Goal: Transaction & Acquisition: Purchase product/service

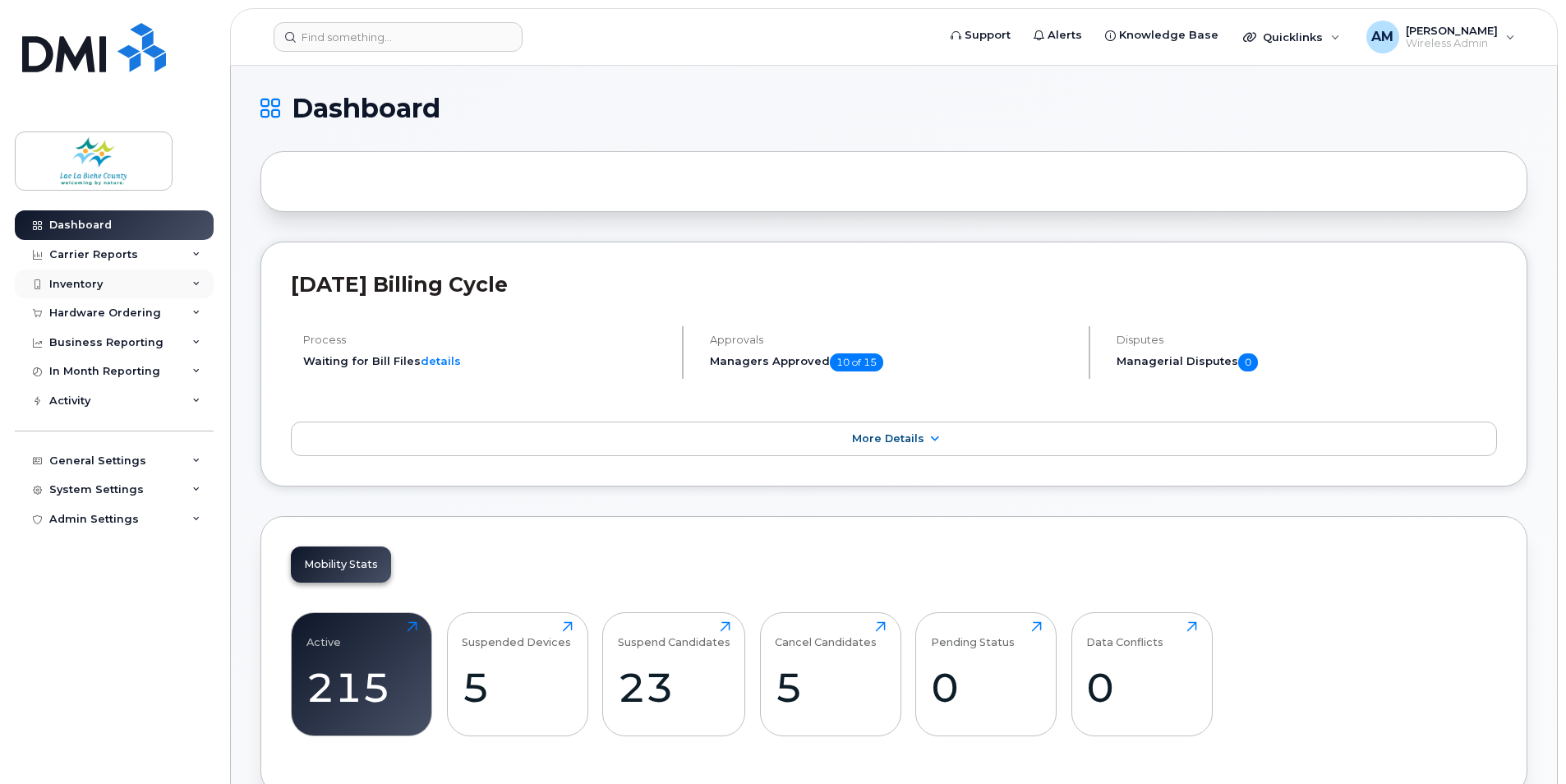
click at [92, 282] on div "Inventory" at bounding box center [76, 284] width 53 height 13
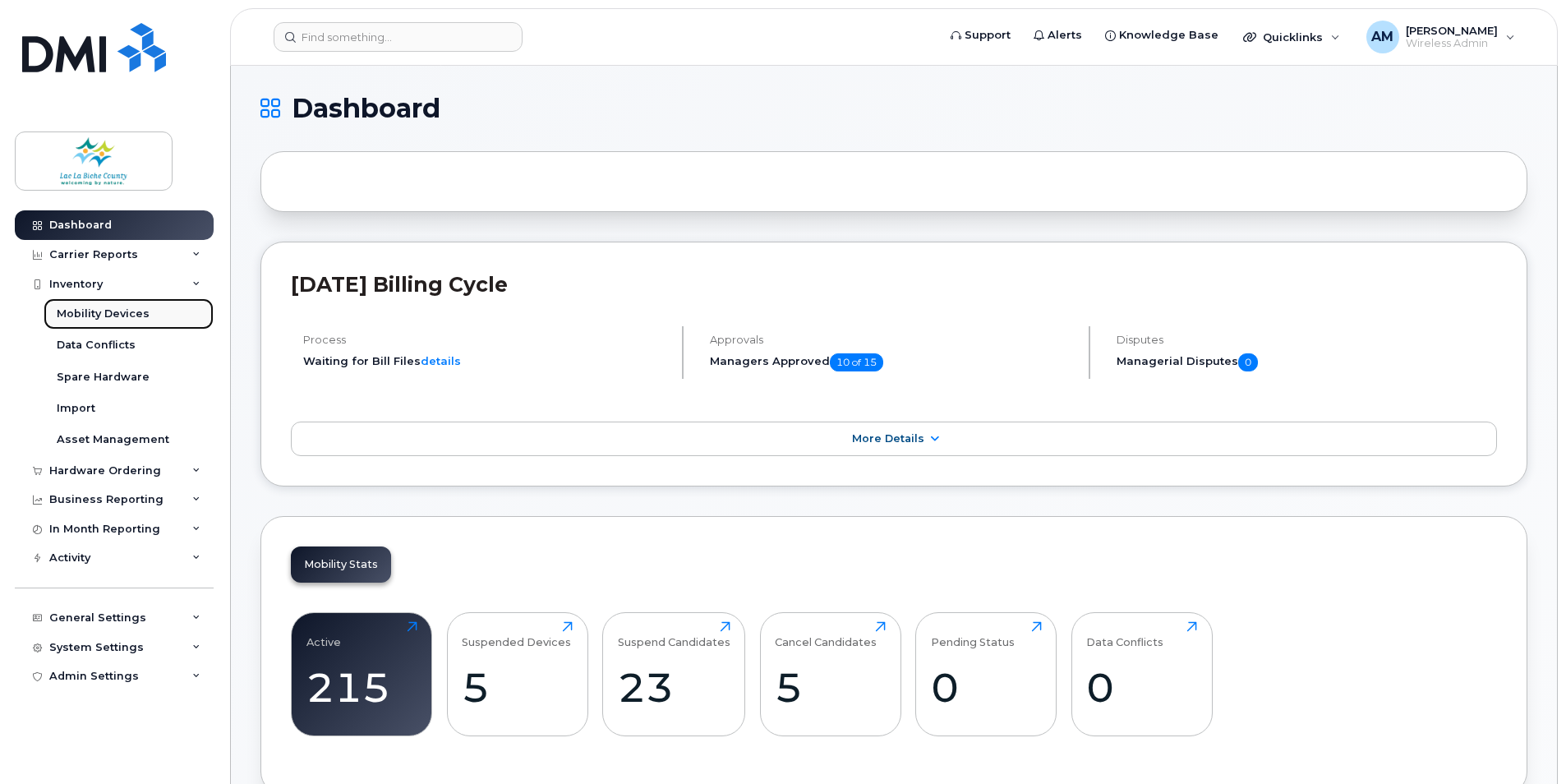
click at [92, 308] on div "Mobility Devices" at bounding box center [103, 313] width 92 height 15
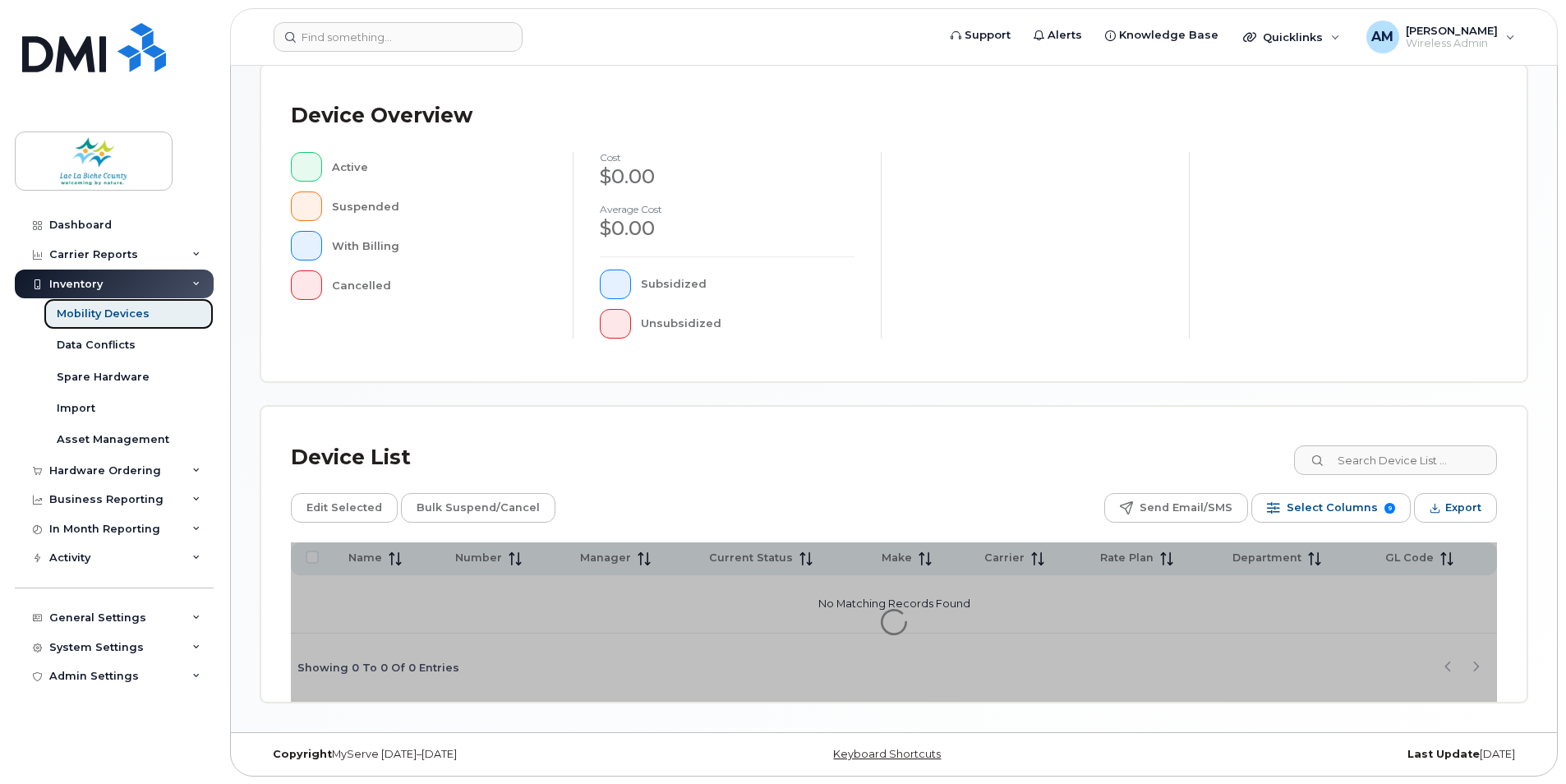
scroll to position [346, 0]
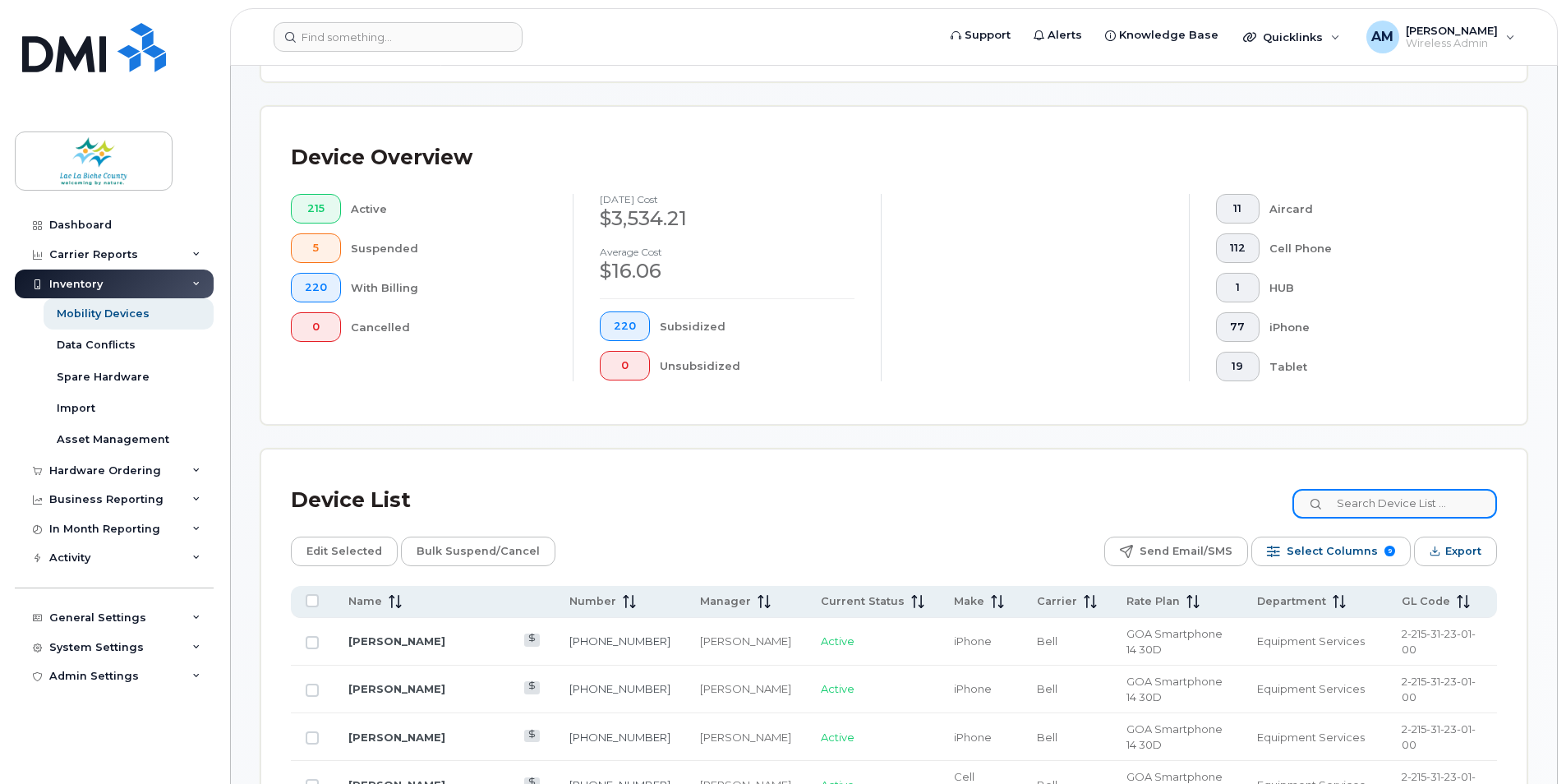
click at [1399, 507] on input at bounding box center [1395, 503] width 204 height 29
paste input "7804044663"
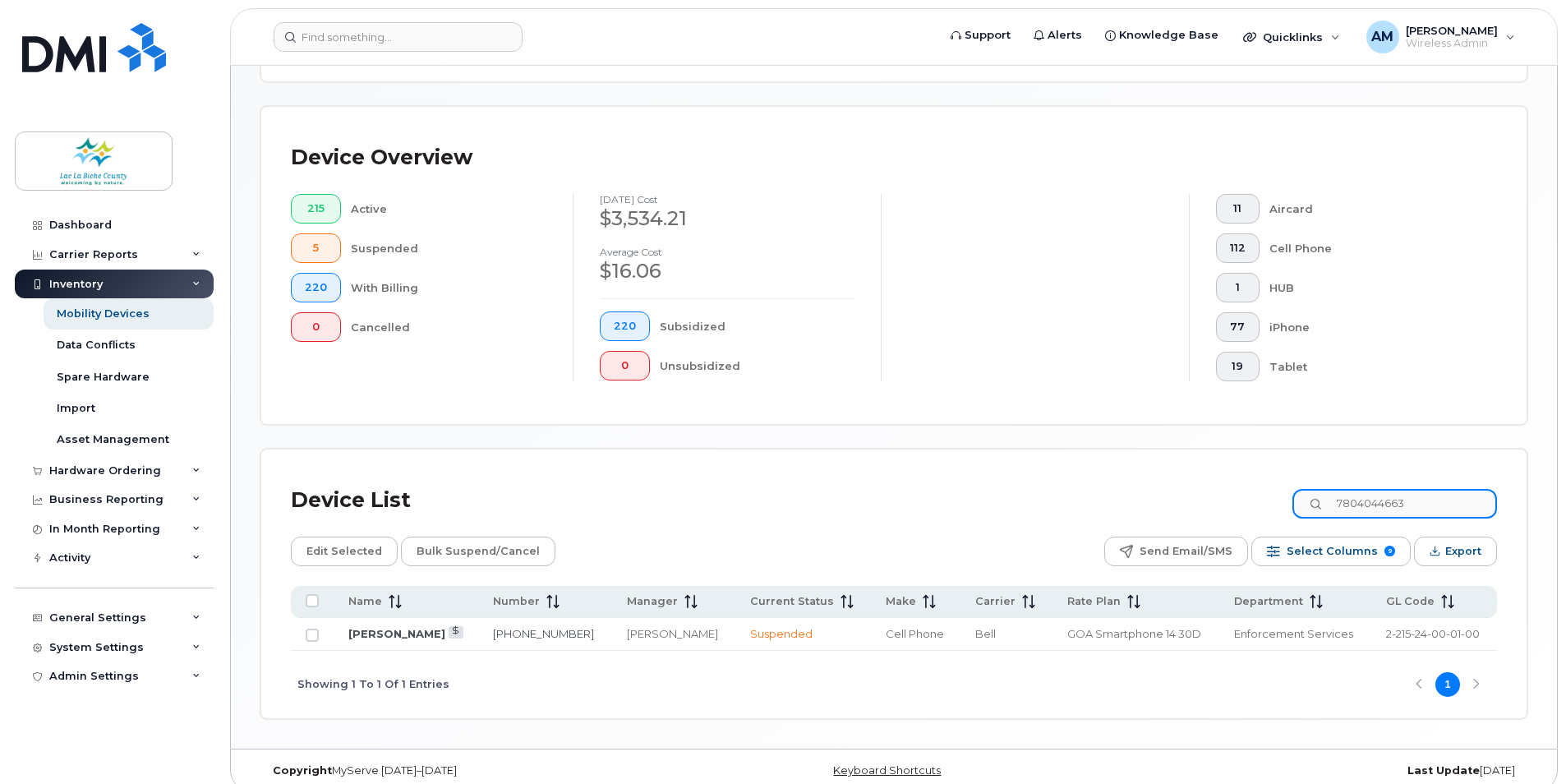
type input "7804044663"
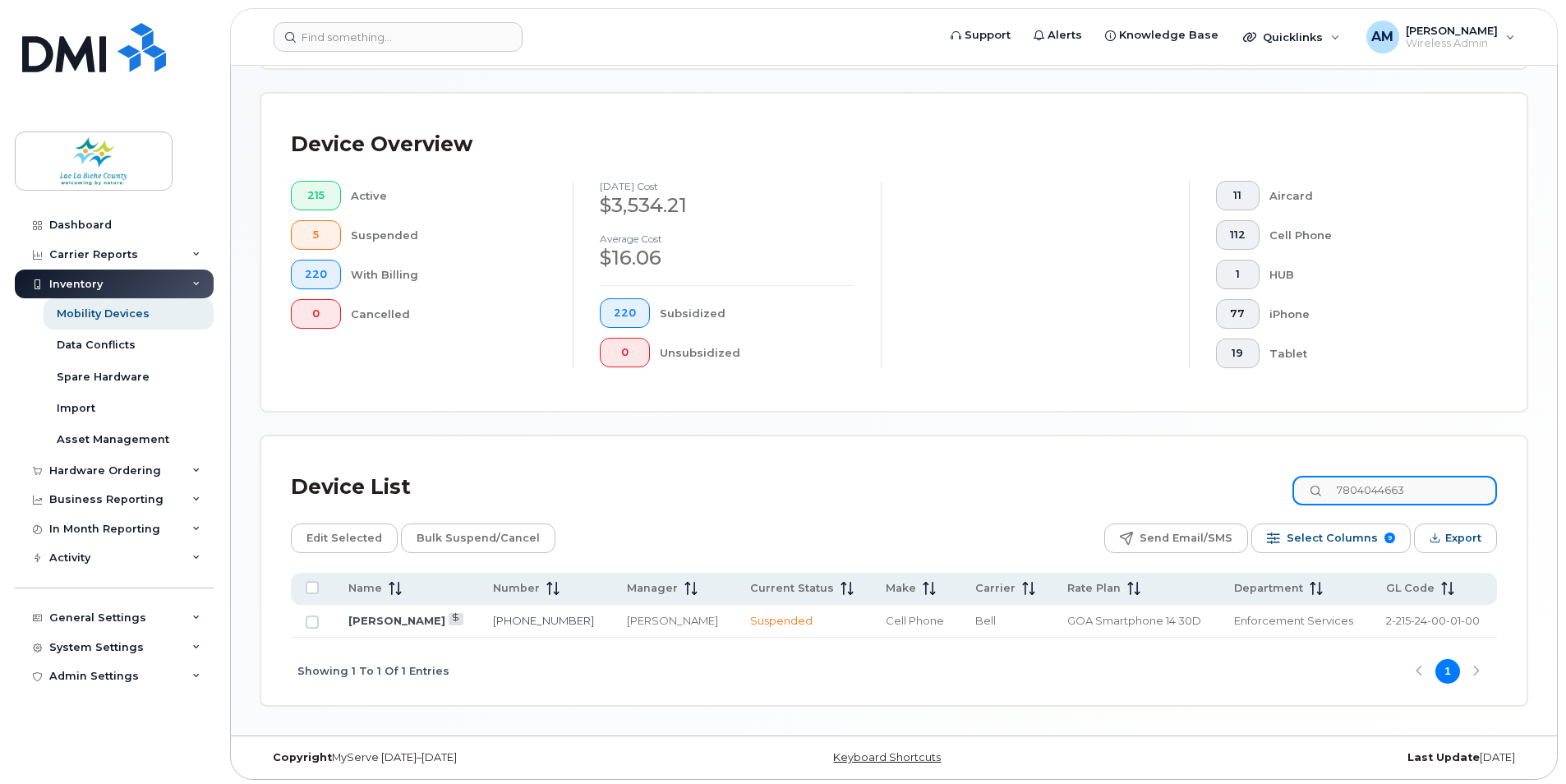
scroll to position [364, 0]
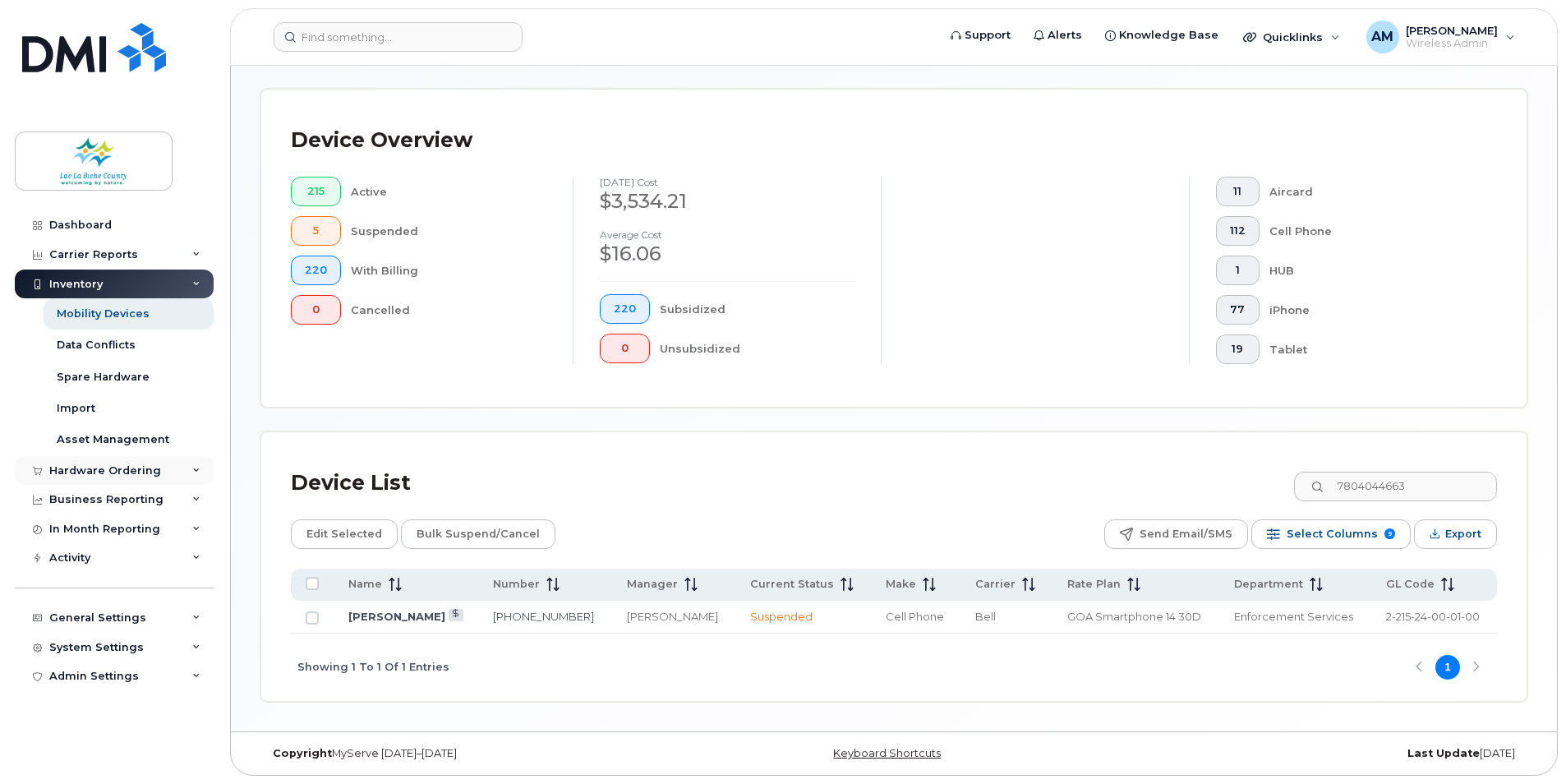
click at [104, 472] on div "Hardware Ordering" at bounding box center [105, 470] width 112 height 13
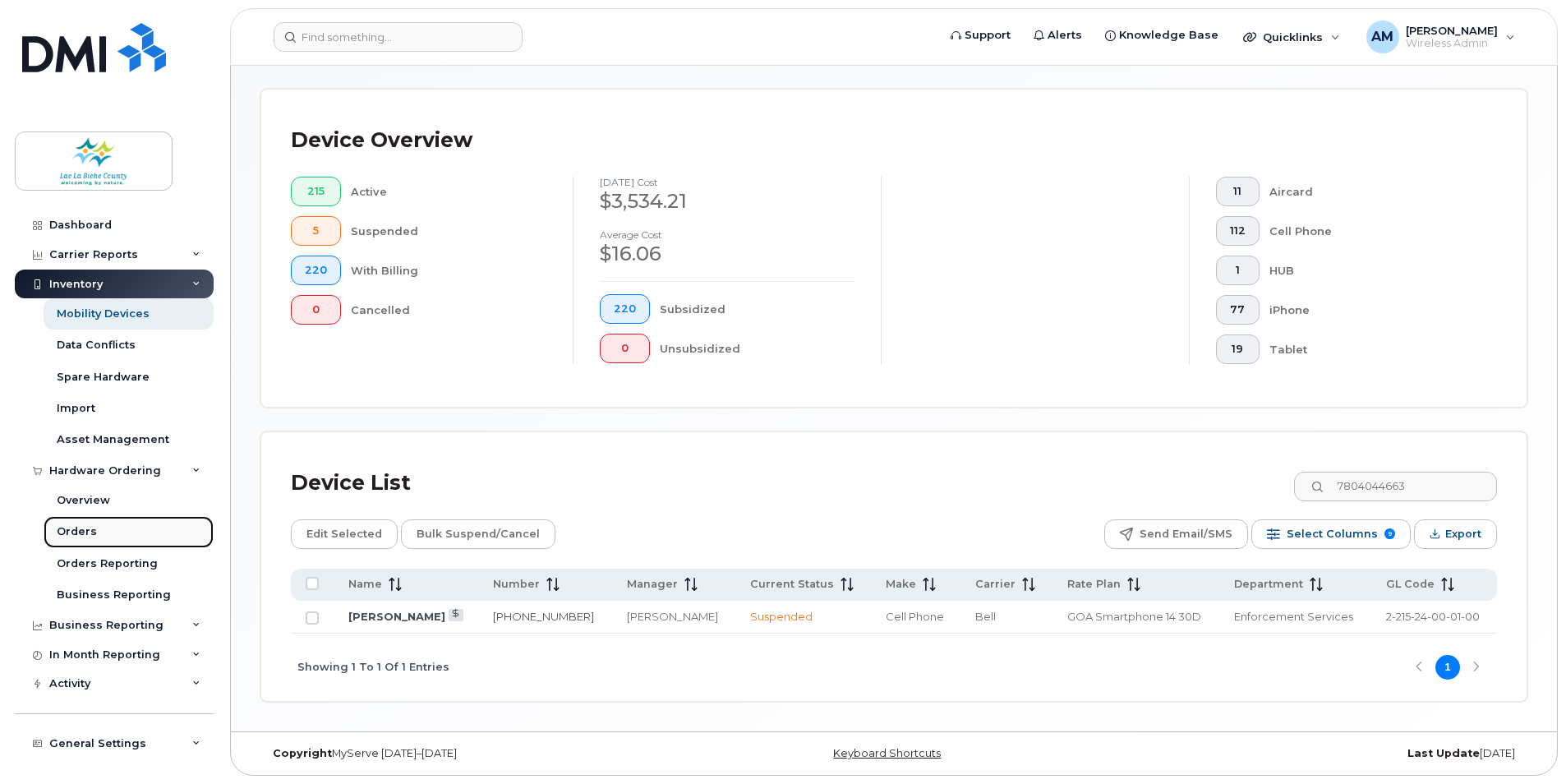
click at [84, 532] on div "Orders" at bounding box center [77, 531] width 40 height 15
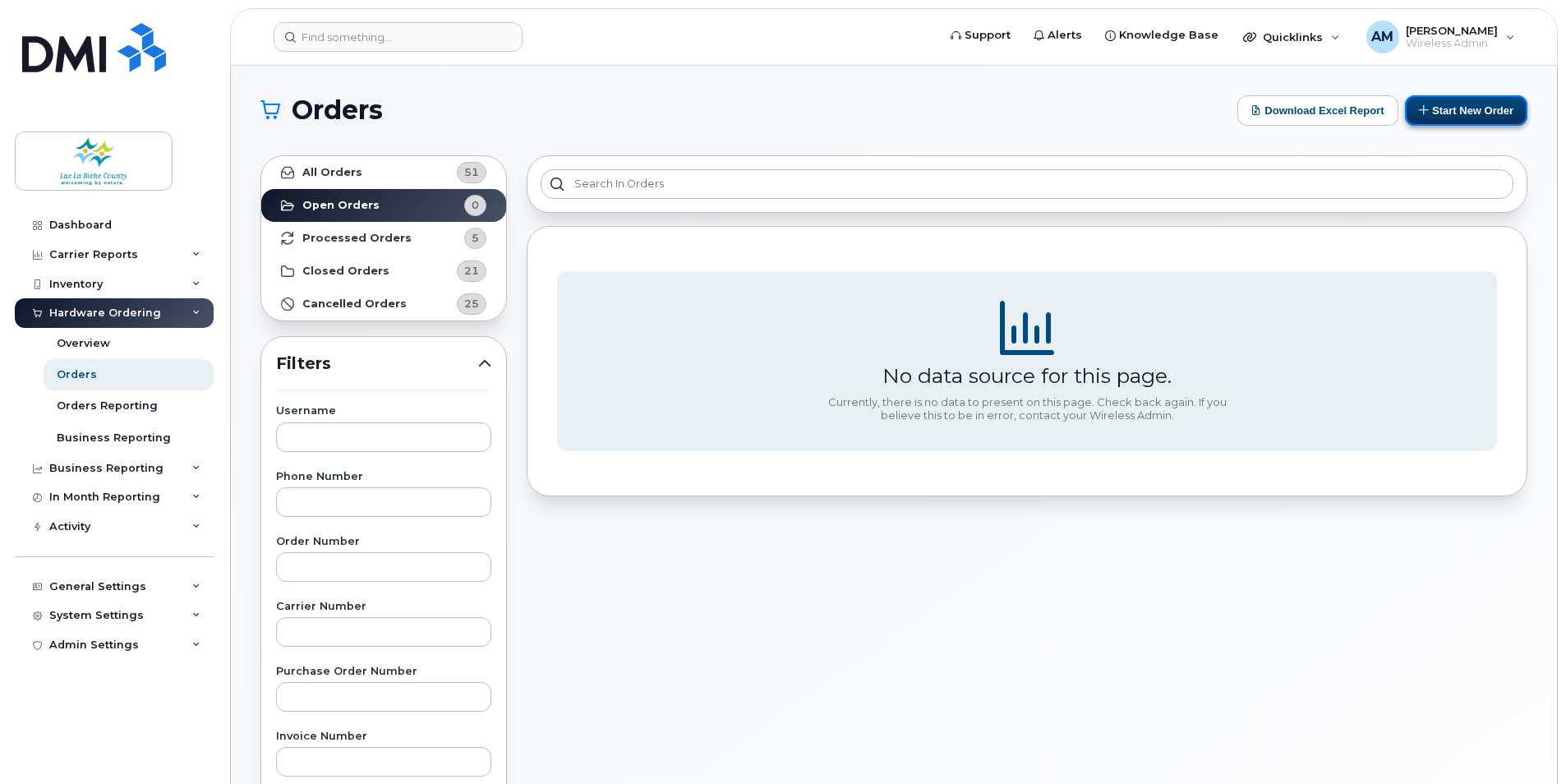
click at [1464, 119] on button "Start New Order" at bounding box center [1467, 110] width 123 height 30
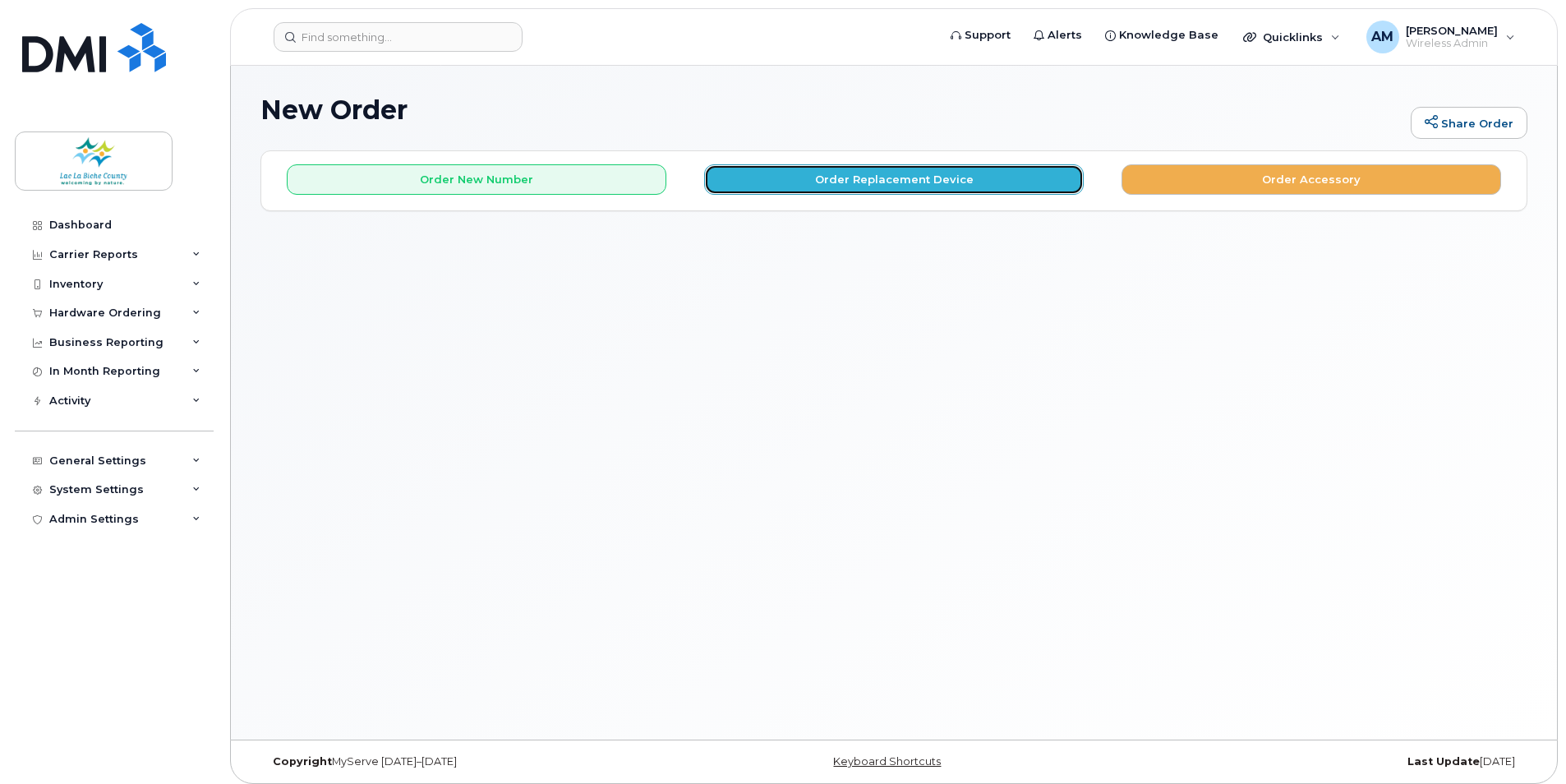
click at [881, 182] on button "Order Replacement Device" at bounding box center [894, 179] width 379 height 30
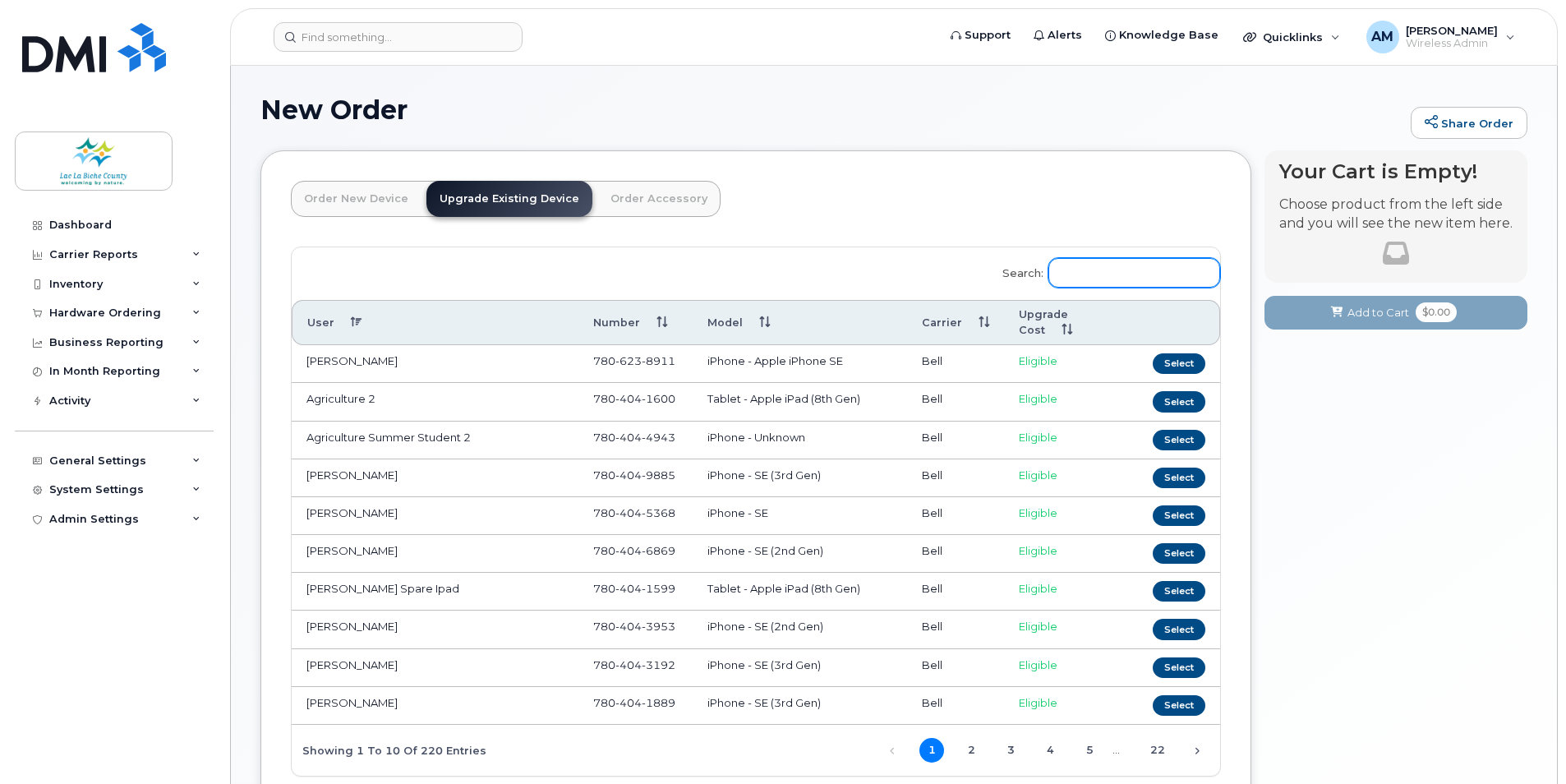
click at [1131, 274] on input "Search:" at bounding box center [1134, 273] width 172 height 29
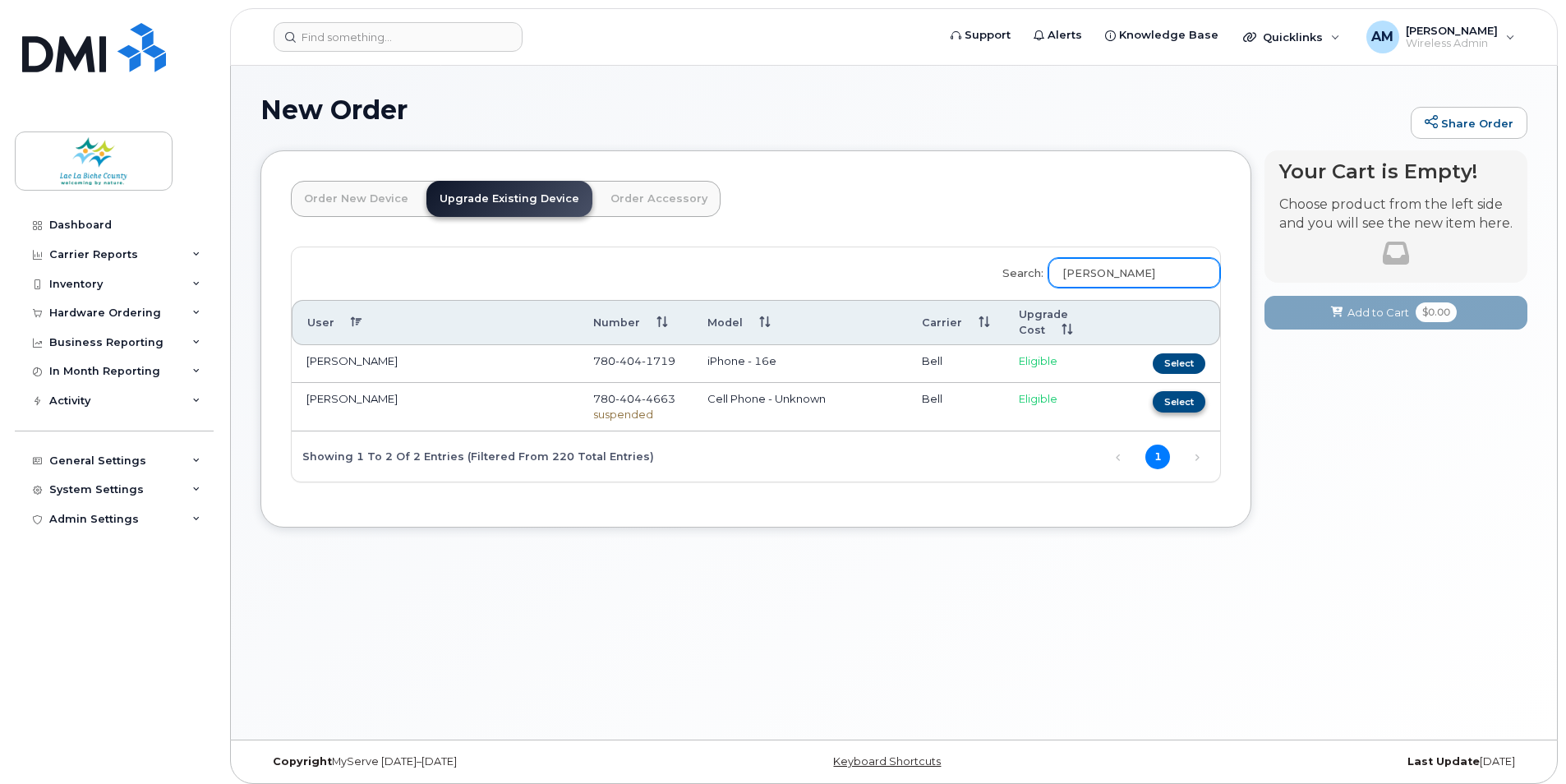
type input "jennifer"
click at [1172, 391] on button "Select" at bounding box center [1180, 401] width 53 height 21
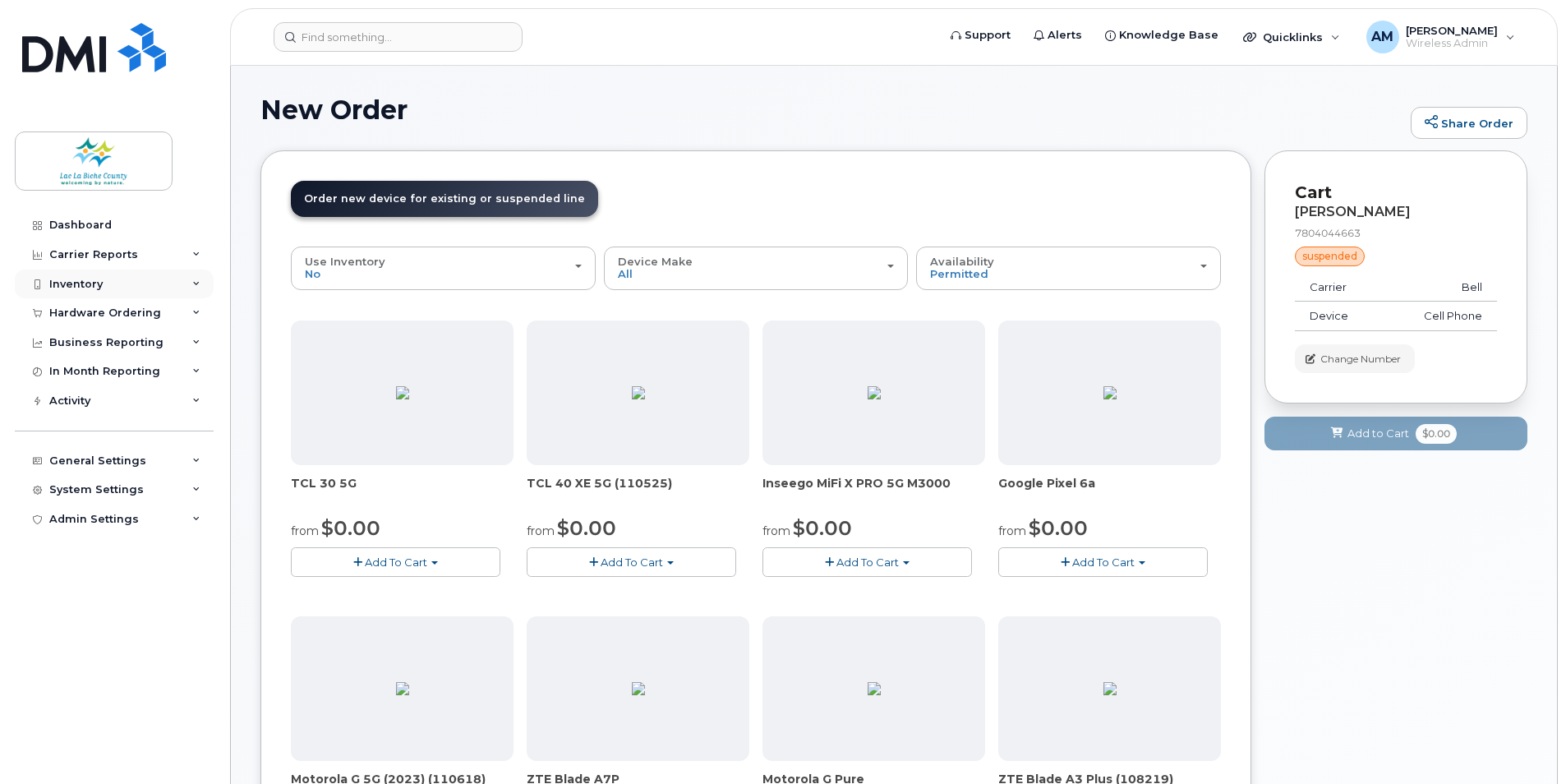
click at [111, 282] on div "Inventory" at bounding box center [114, 284] width 199 height 29
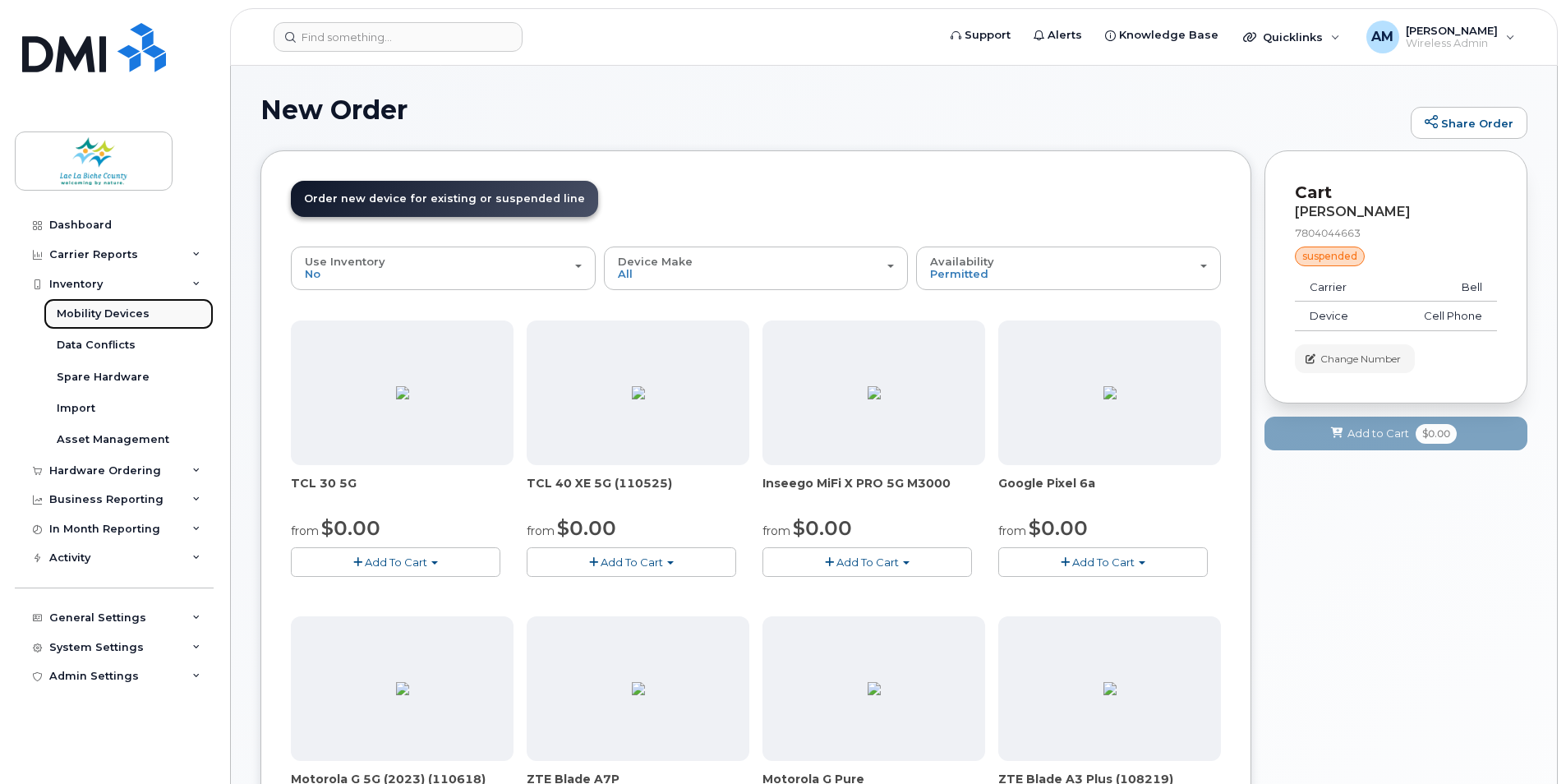
click at [113, 316] on div "Mobility Devices" at bounding box center [103, 313] width 92 height 15
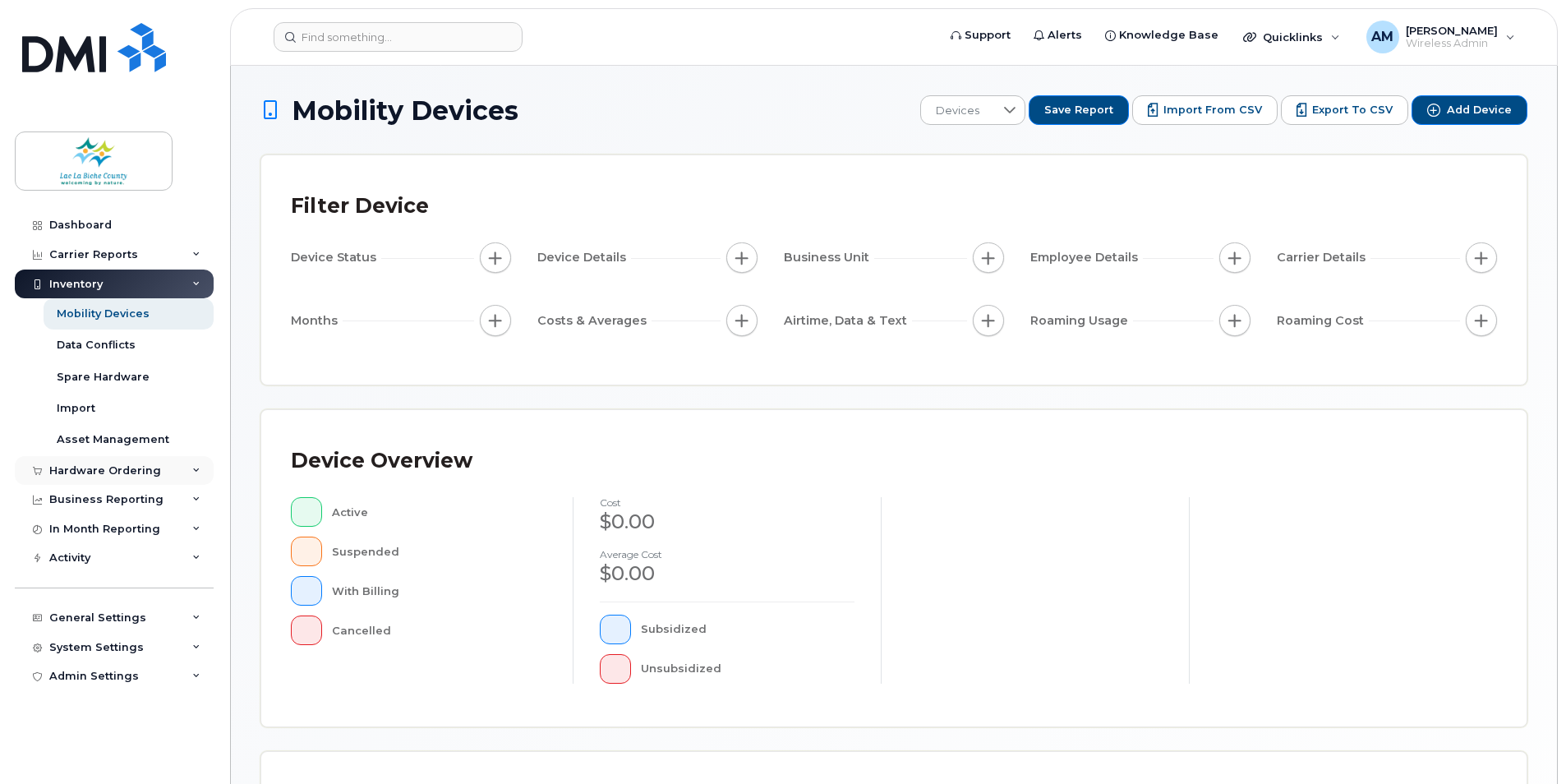
click at [116, 472] on div "Hardware Ordering" at bounding box center [105, 470] width 112 height 13
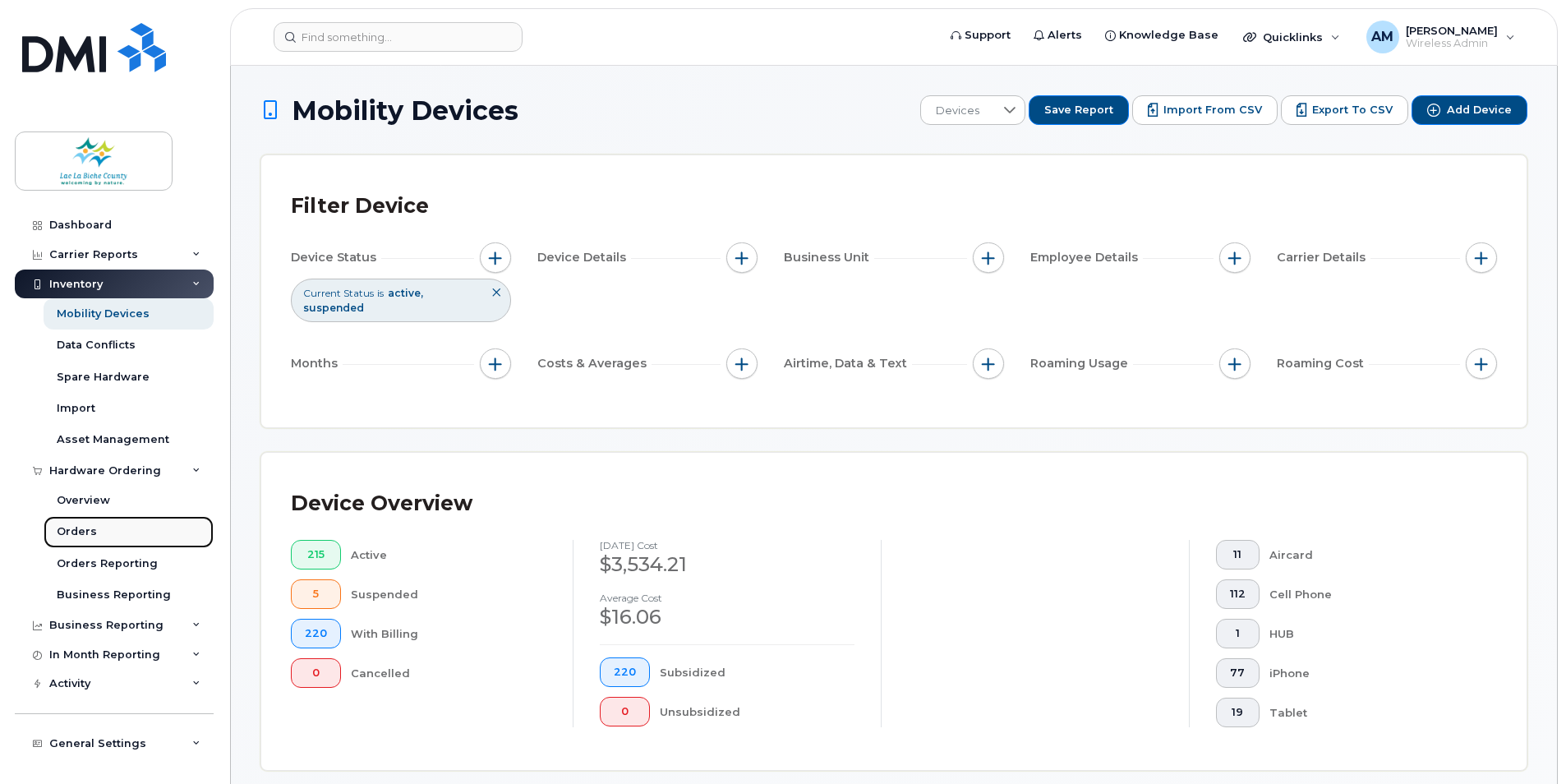
click at [83, 535] on div "Orders" at bounding box center [77, 531] width 40 height 15
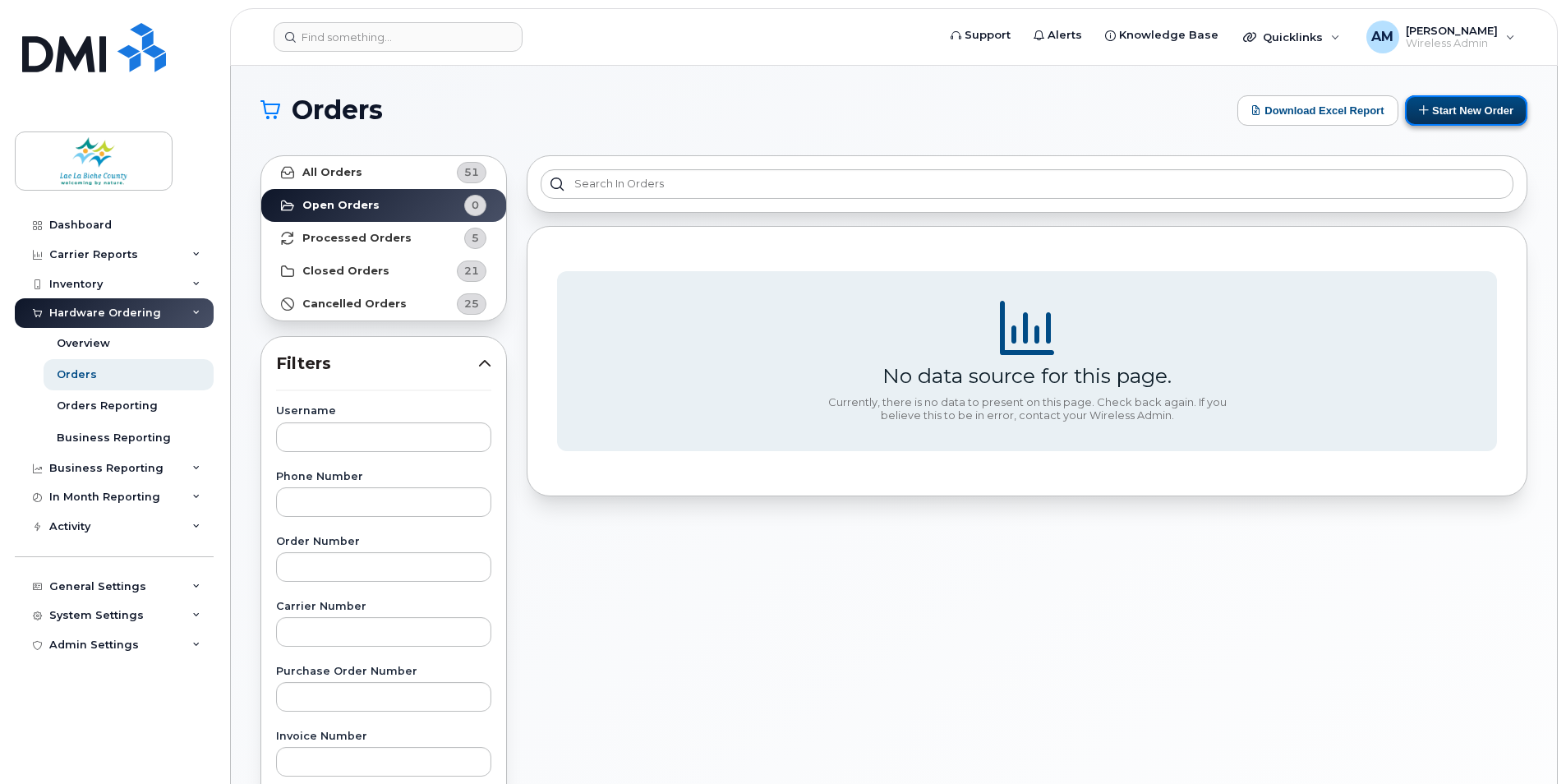
click at [1463, 114] on button "Start New Order" at bounding box center [1467, 110] width 123 height 30
click at [1435, 103] on button "Start New Order" at bounding box center [1467, 110] width 123 height 30
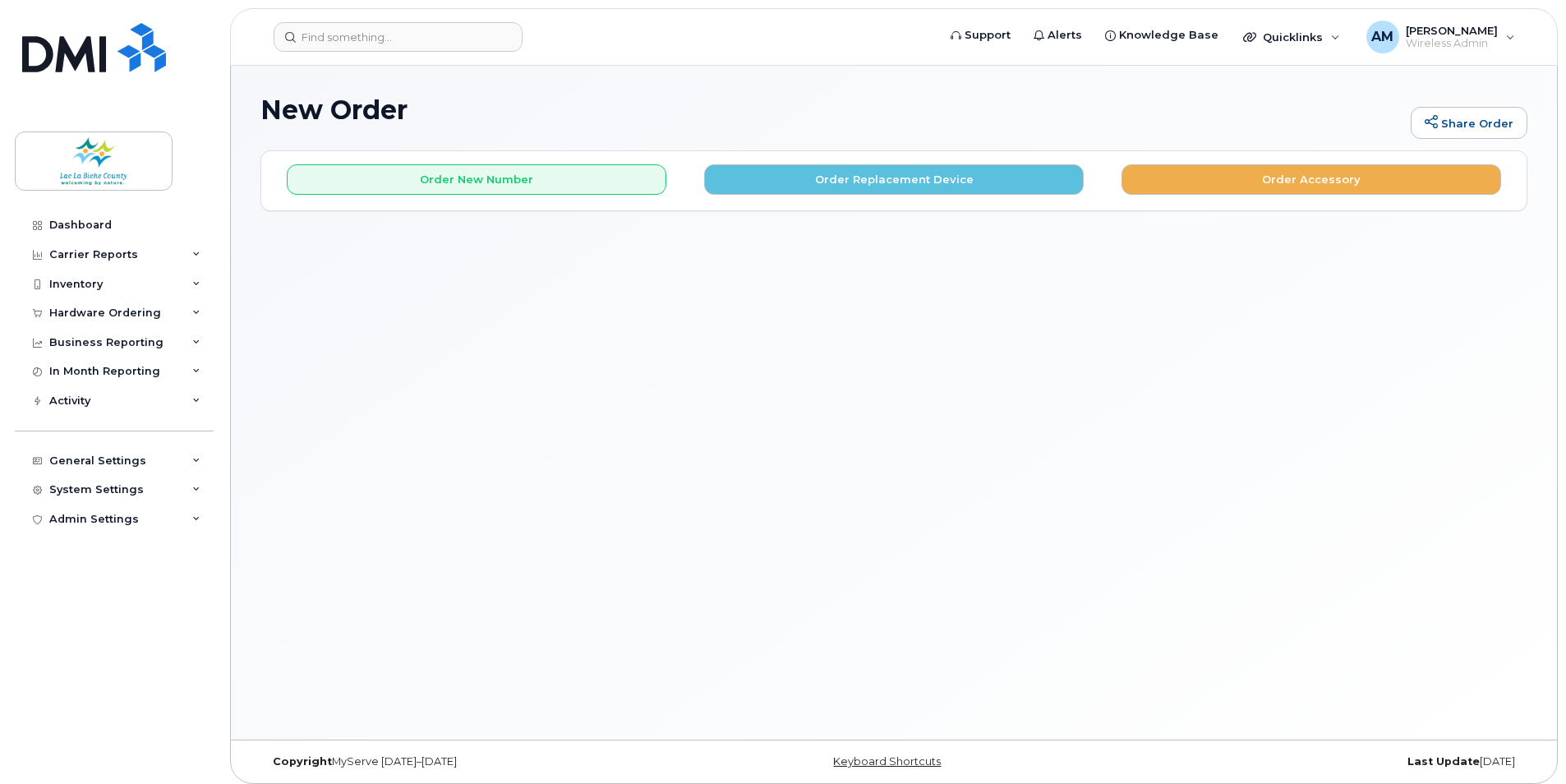
click at [690, 441] on div "New Order Share Order × Share This Order If you want to allow others to create …" at bounding box center [894, 403] width 1326 height 674
click at [516, 464] on div "New Order Share Order × Share This Order If you want to allow others to create …" at bounding box center [894, 403] width 1326 height 674
